Goal: Information Seeking & Learning: Learn about a topic

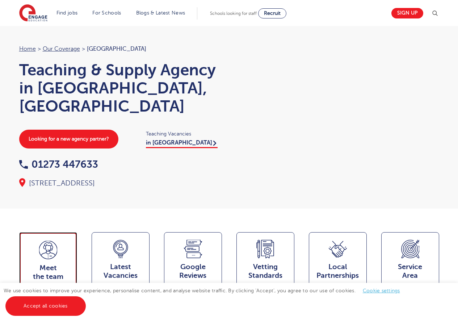
click at [50, 241] on icon at bounding box center [48, 250] width 18 height 18
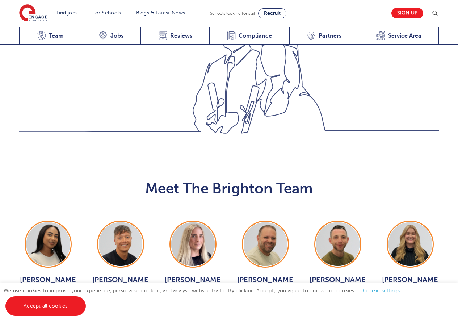
scroll to position [732, 0]
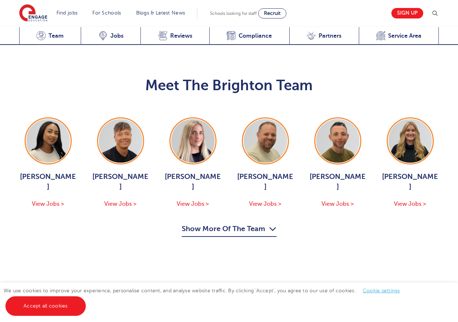
click at [217, 223] on button "Show More Of The Team" at bounding box center [229, 230] width 95 height 14
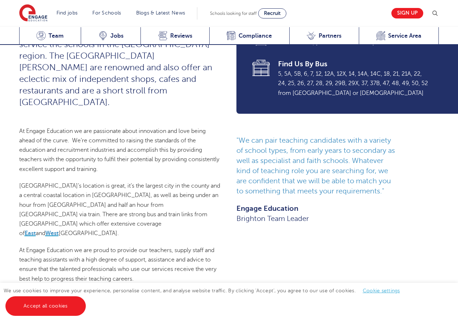
scroll to position [297, 0]
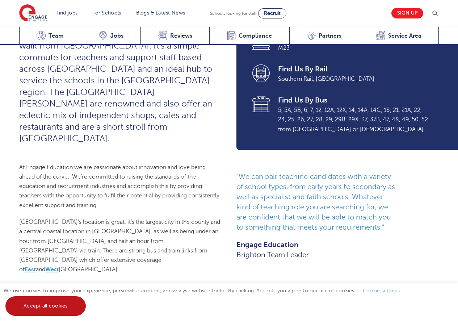
click at [46, 304] on link "Accept all cookies" at bounding box center [45, 306] width 80 height 20
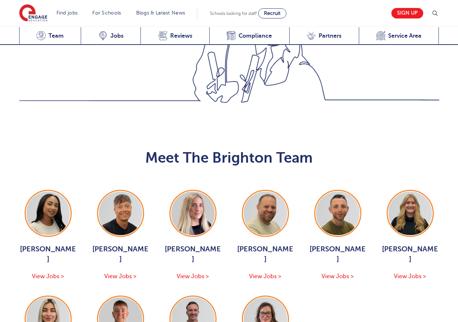
scroll to position [696, 0]
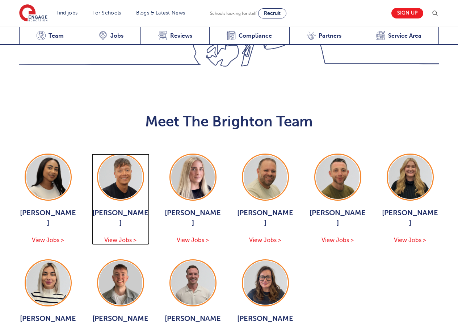
click at [113, 237] on span "View Jobs >" at bounding box center [120, 240] width 32 height 7
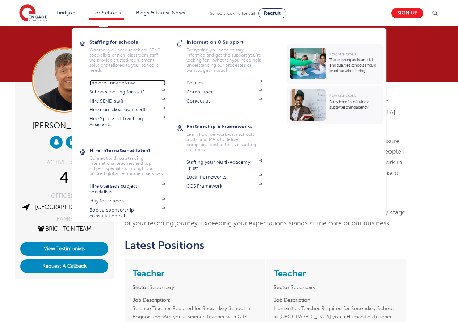
click at [120, 82] on link "Explore EngageNow" at bounding box center [127, 83] width 76 height 6
